Goal: Information Seeking & Learning: Learn about a topic

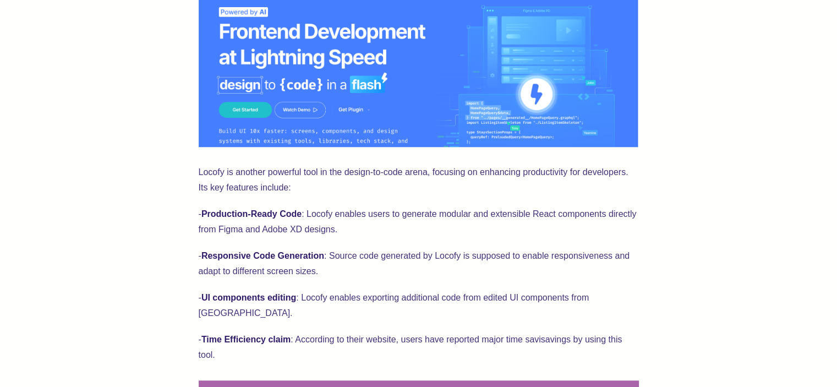
scroll to position [1046, 0]
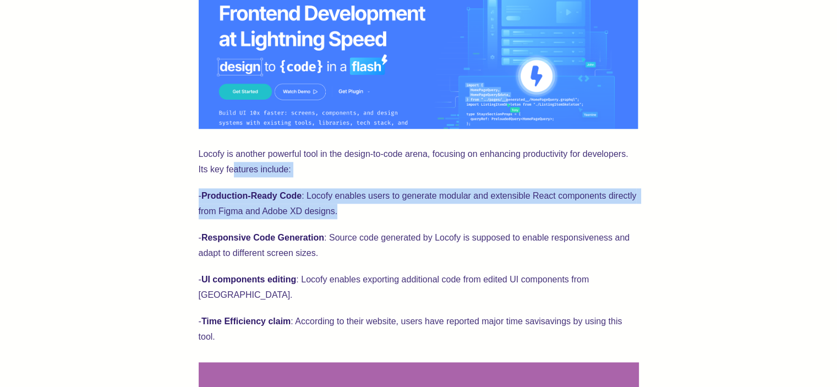
drag, startPoint x: 232, startPoint y: 177, endPoint x: 419, endPoint y: 214, distance: 190.7
click at [419, 214] on div "Anima and Locofy are two popular design-to-code tools, each with its own streng…" at bounding box center [419, 307] width 440 height 1817
click at [419, 214] on p "- Production-Ready Code : Locofy enables users to generate modular and extensib…" at bounding box center [419, 203] width 440 height 31
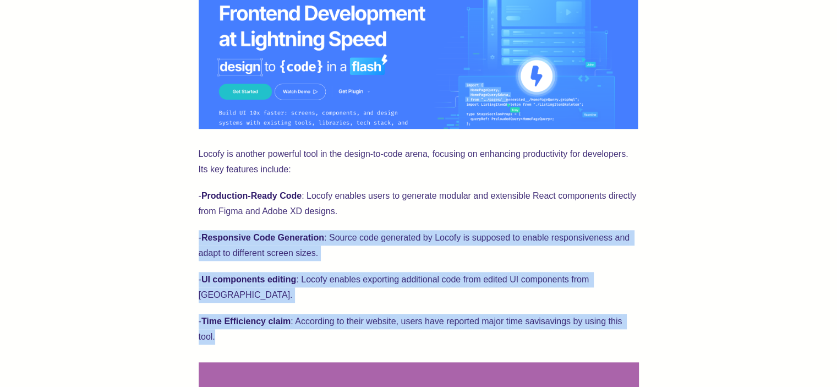
drag, startPoint x: 422, startPoint y: 217, endPoint x: 476, endPoint y: 327, distance: 122.6
click at [476, 327] on div "Anima and Locofy are two popular design-to-code tools, each with its own streng…" at bounding box center [419, 307] width 440 height 1817
click at [476, 327] on p "- Time Efficiency claim : According to their website, users have reported major…" at bounding box center [419, 329] width 440 height 31
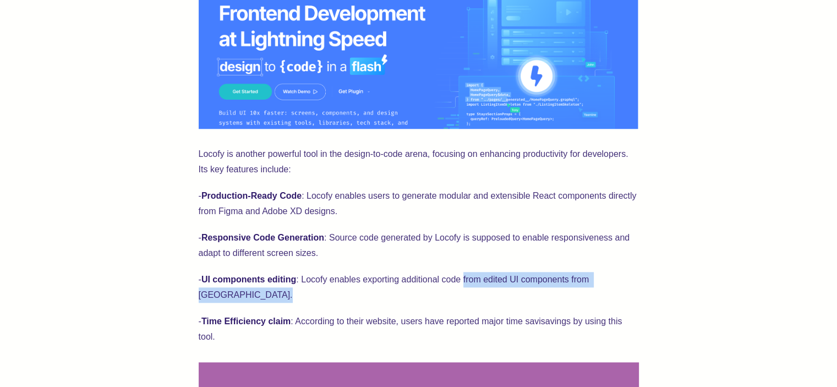
drag, startPoint x: 476, startPoint y: 327, endPoint x: 470, endPoint y: 275, distance: 53.2
click at [470, 275] on div "Anima and Locofy are two popular design-to-code tools, each with its own streng…" at bounding box center [419, 307] width 440 height 1817
click at [470, 275] on p "- UI components editing : Locofy enables exporting additional code from edited …" at bounding box center [419, 287] width 440 height 31
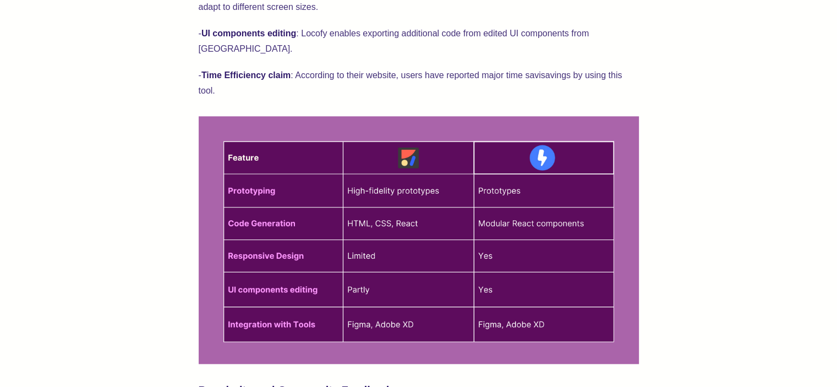
scroll to position [1266, 0]
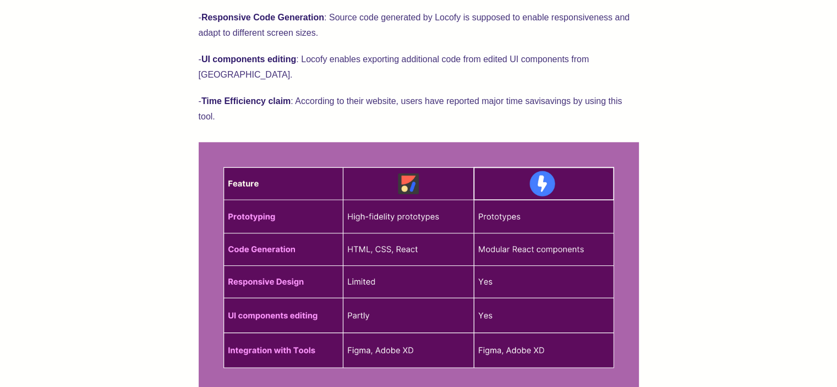
click at [511, 297] on img at bounding box center [419, 266] width 440 height 248
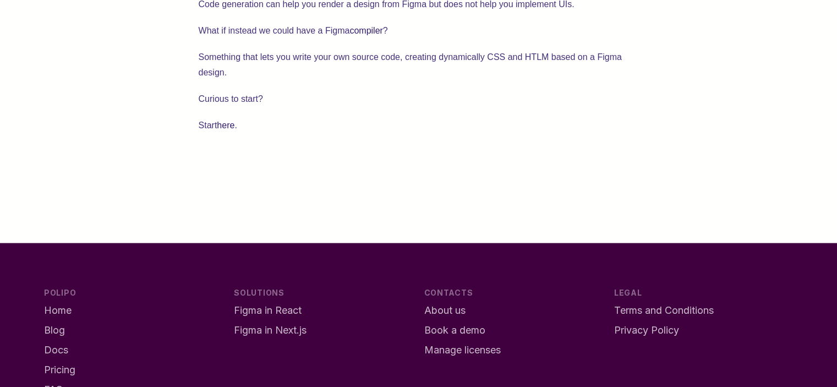
scroll to position [1966, 0]
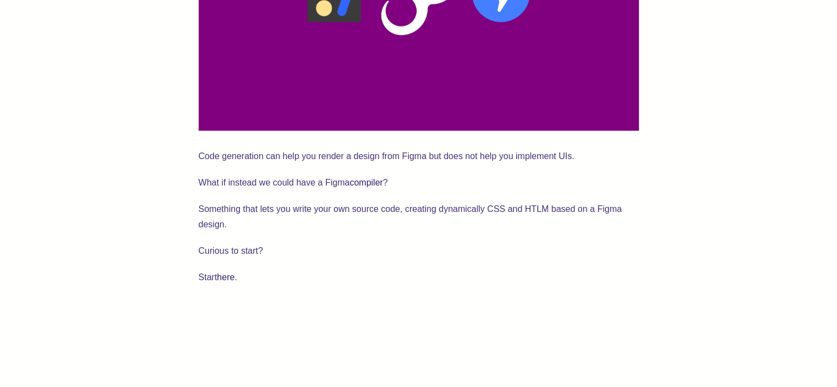
click at [229, 272] on link "here" at bounding box center [226, 276] width 18 height 9
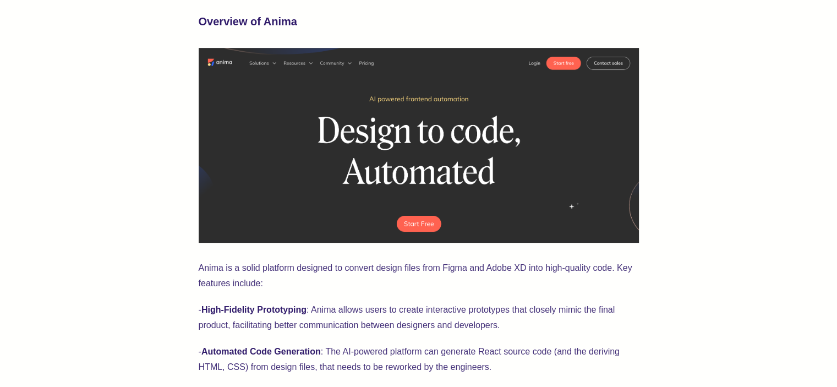
scroll to position [0, 0]
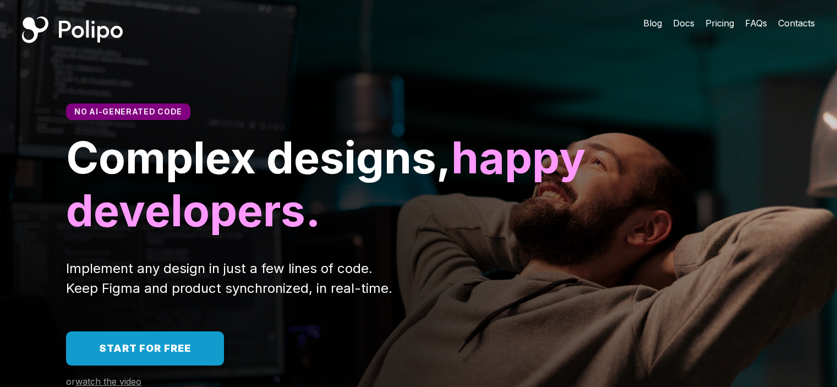
click at [715, 22] on span "Pricing" at bounding box center [719, 23] width 29 height 11
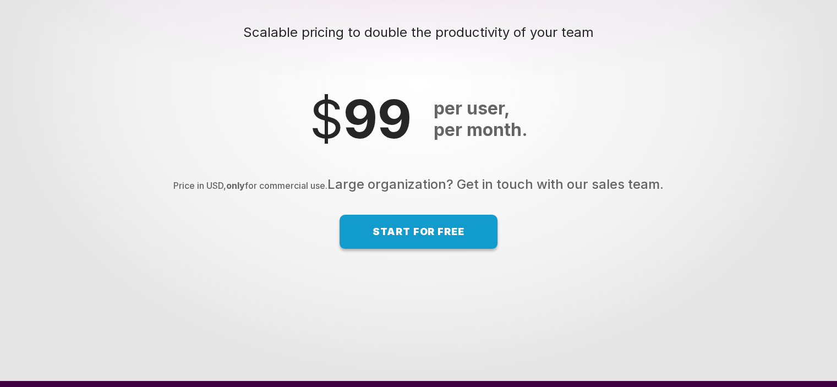
scroll to position [7475, 0]
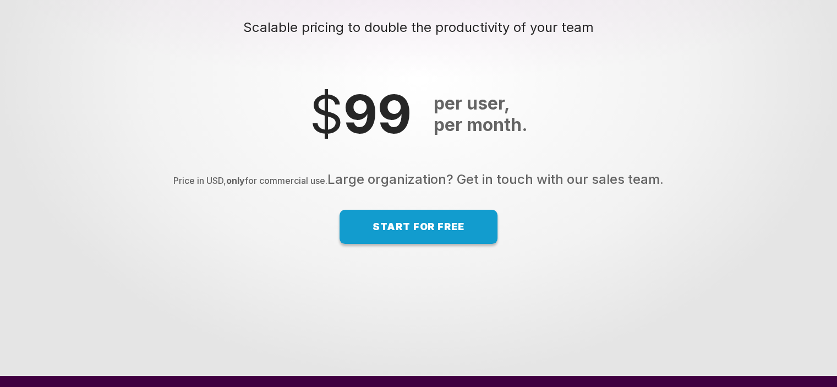
click at [446, 187] on span "Large organization? Get in touch with our sales team." at bounding box center [495, 179] width 336 height 16
click at [427, 232] on span "Start for free" at bounding box center [419, 227] width 92 height 12
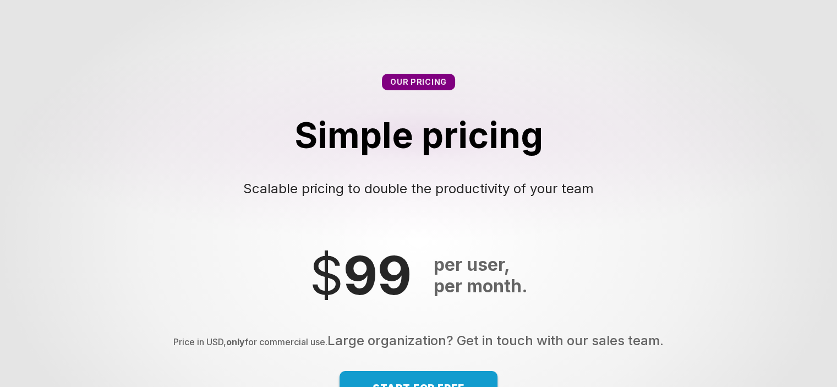
scroll to position [7145, 0]
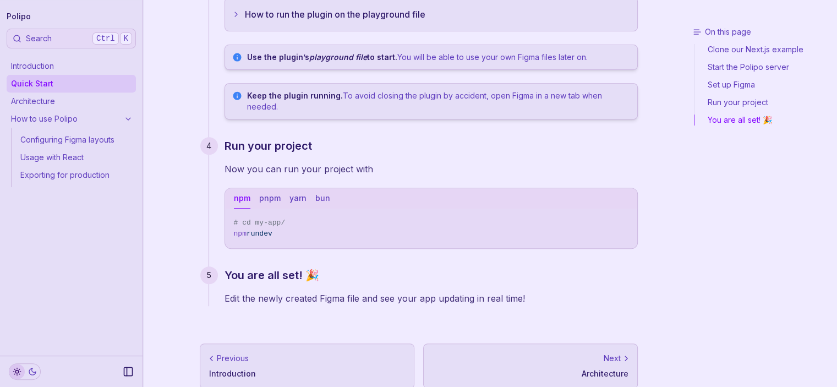
scroll to position [447, 0]
